Goal: Find specific page/section: Find specific page/section

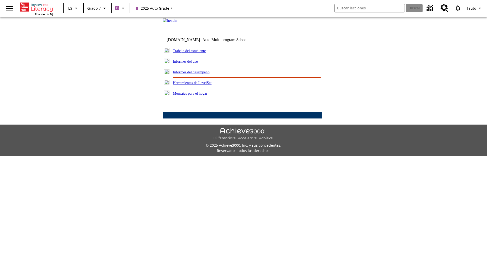
click at [195, 53] on link "Trabajo del estudiante" at bounding box center [189, 51] width 33 height 4
